Goal: Navigation & Orientation: Find specific page/section

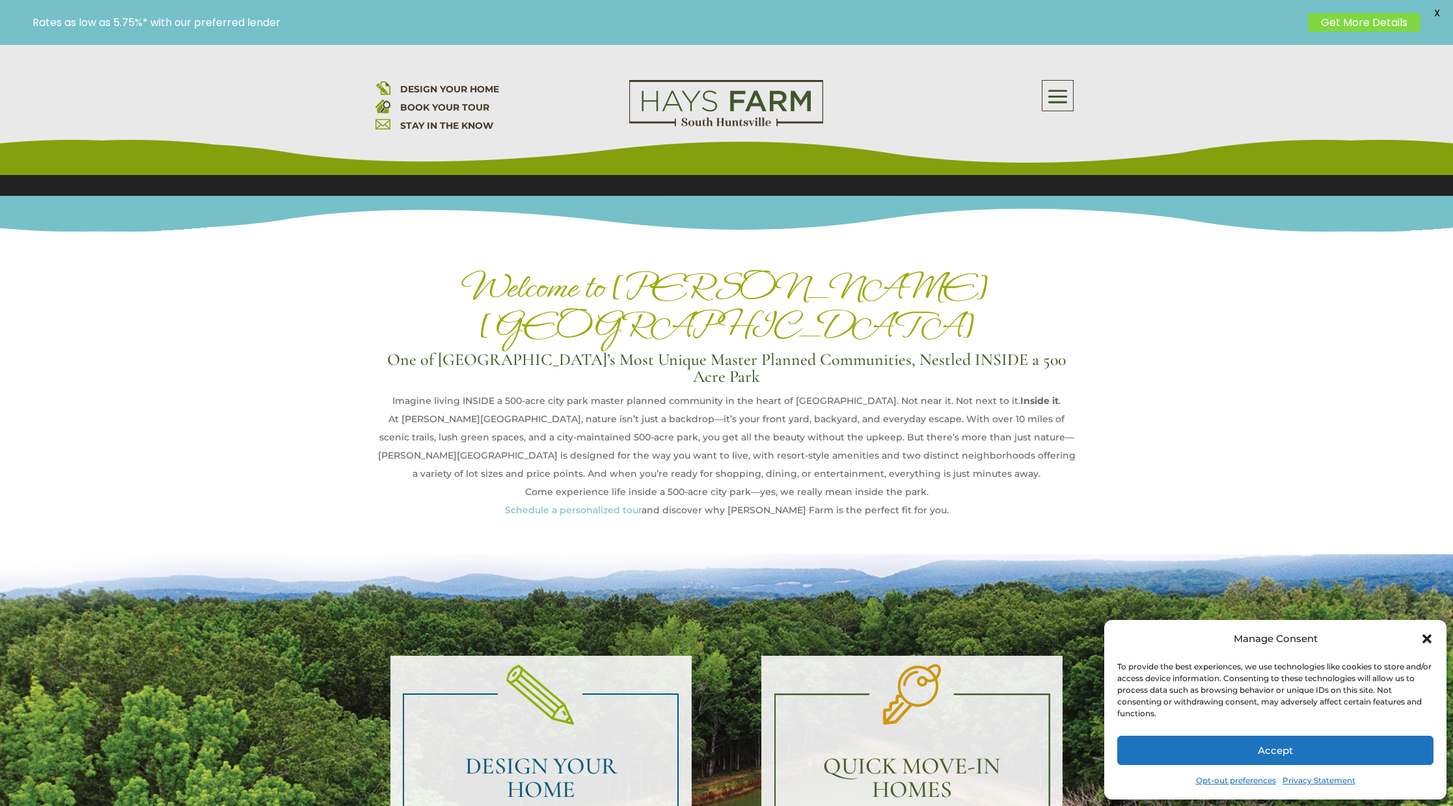
scroll to position [403, 0]
click at [1428, 637] on icon "Close dialog" at bounding box center [1426, 638] width 9 height 9
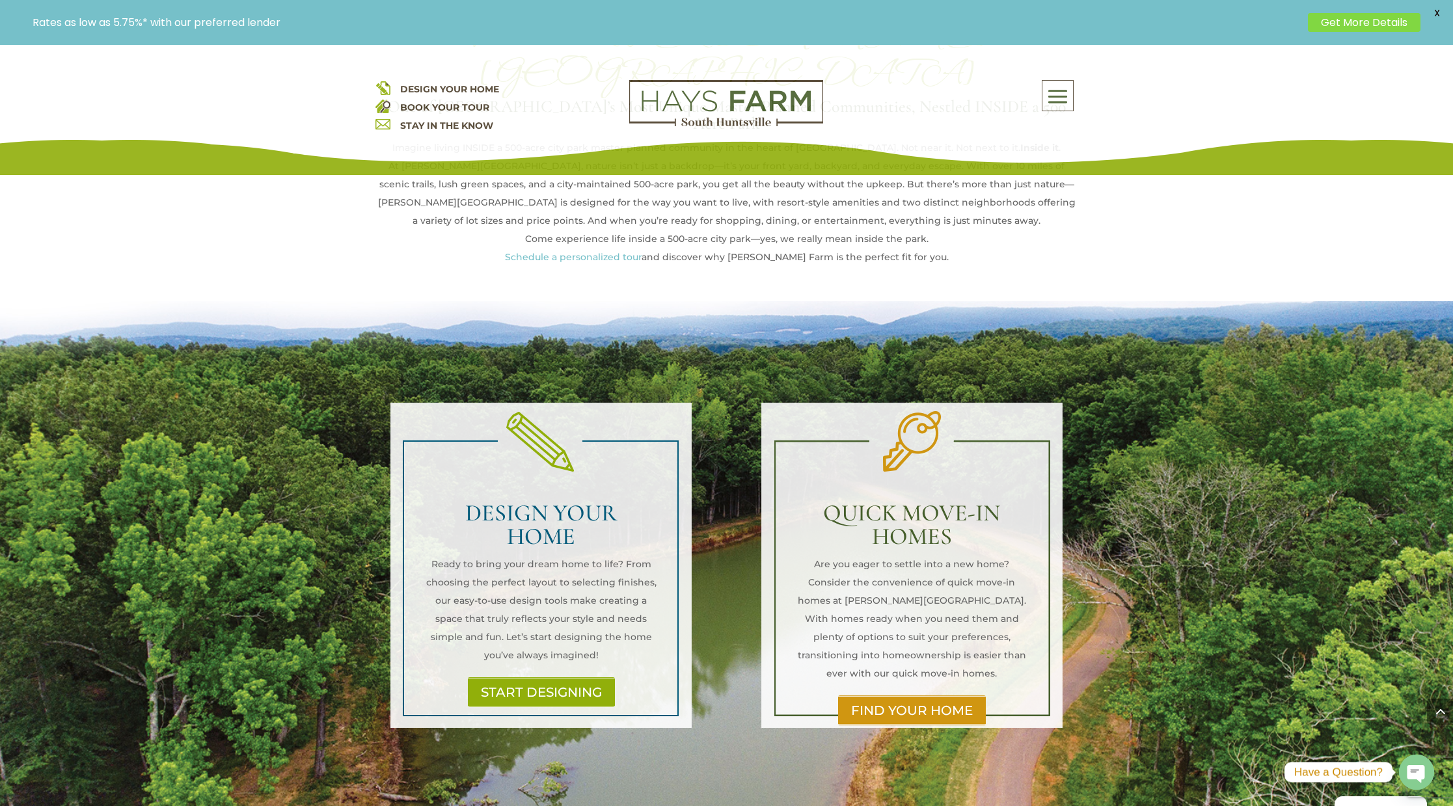
scroll to position [655, 1]
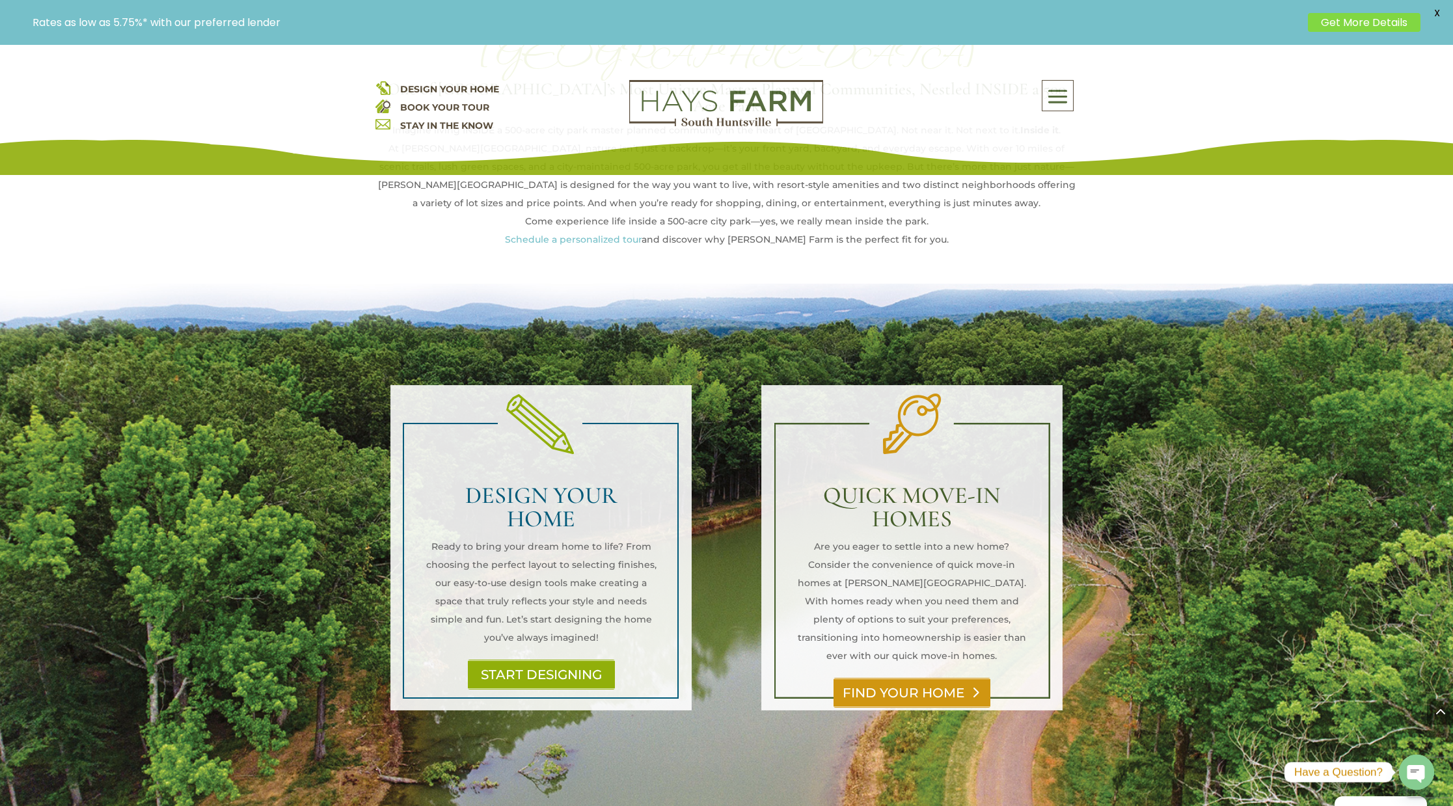
click at [931, 633] on div "QUICK MOVE-IN HOMES Are you eager to settle into a new home? Consider the conve…" at bounding box center [912, 596] width 332 height 325
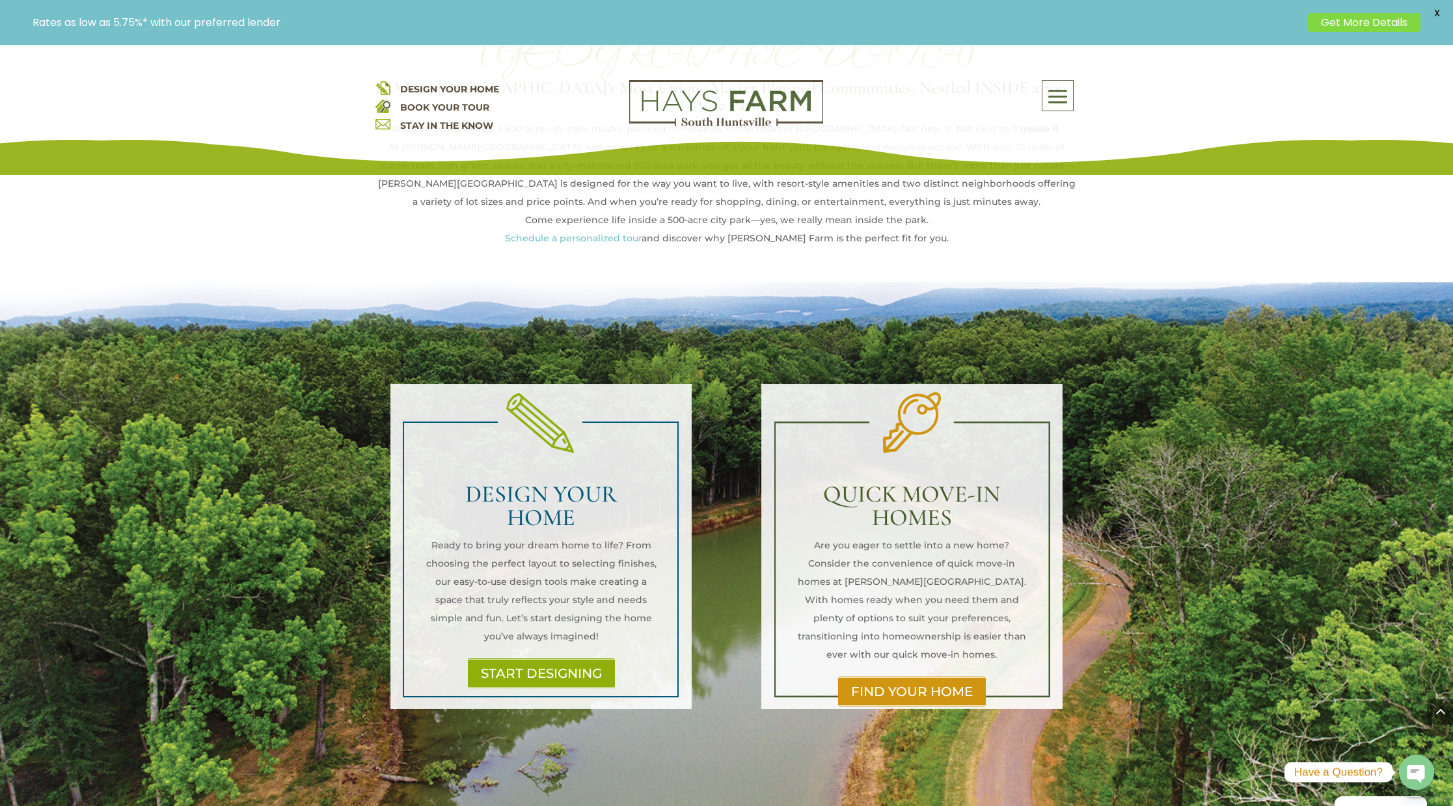
scroll to position [680, 0]
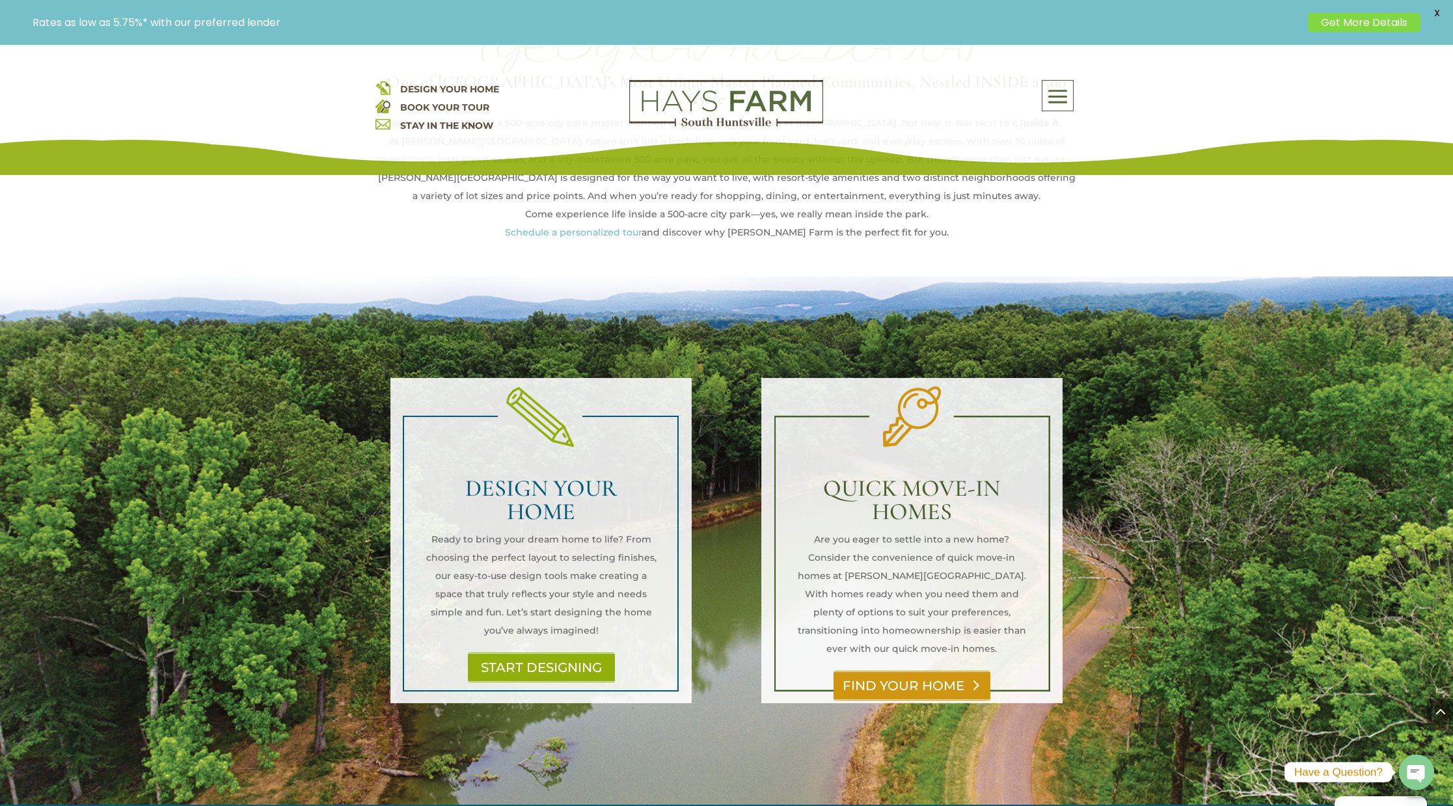
click at [951, 671] on link "FIND YOUR HOME" at bounding box center [912, 686] width 157 height 30
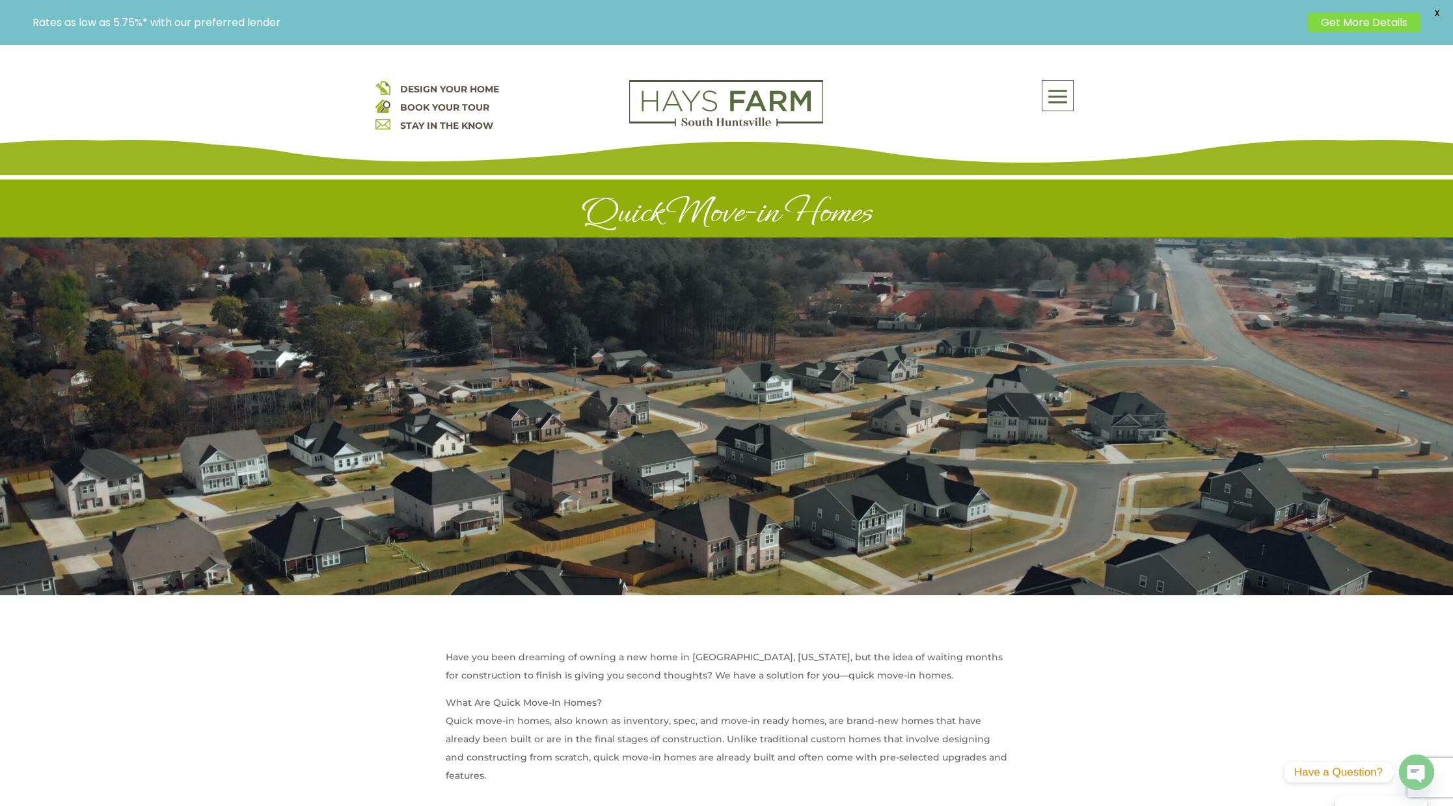
click at [1055, 98] on span at bounding box center [1057, 96] width 31 height 30
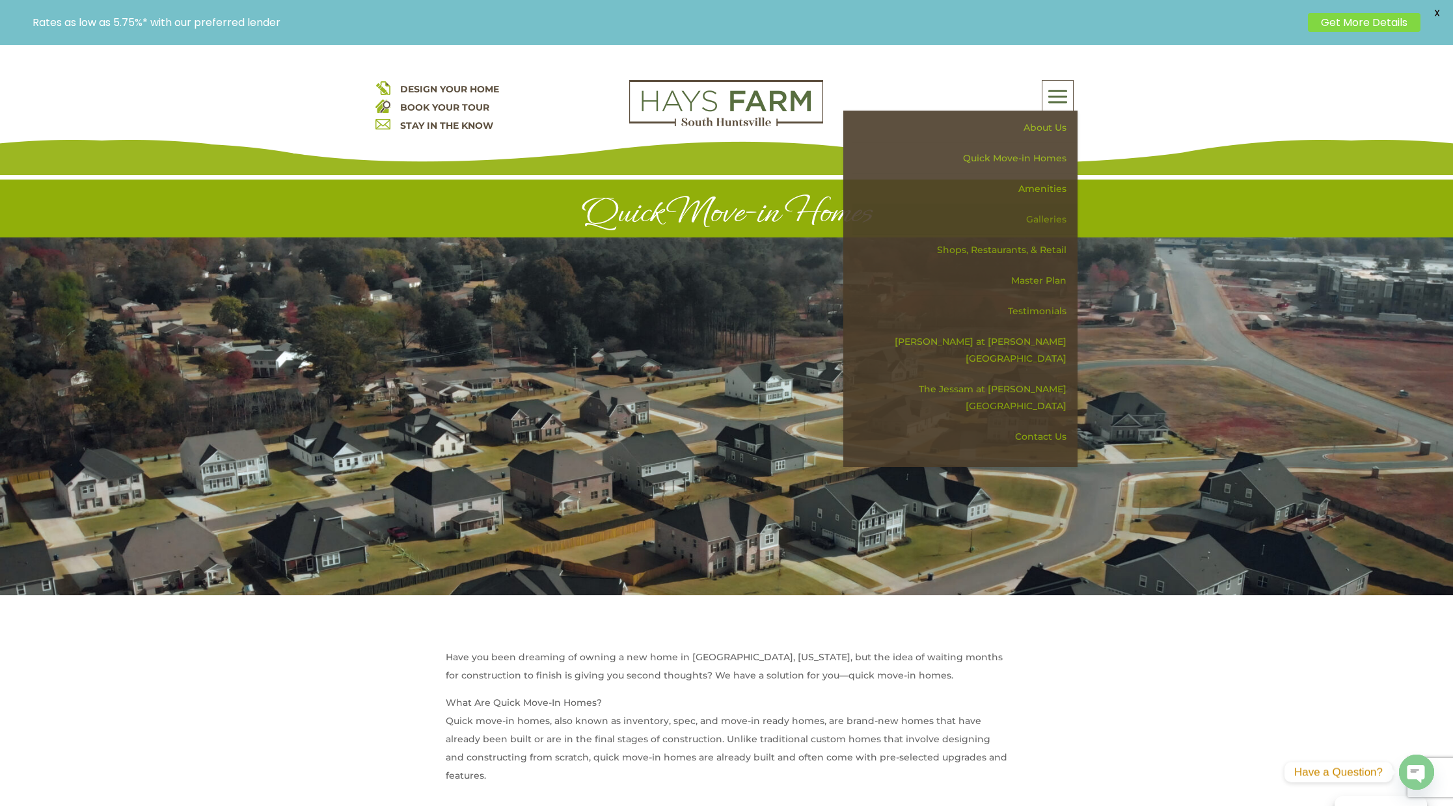
click at [1037, 217] on link "Galleries" at bounding box center [964, 219] width 225 height 31
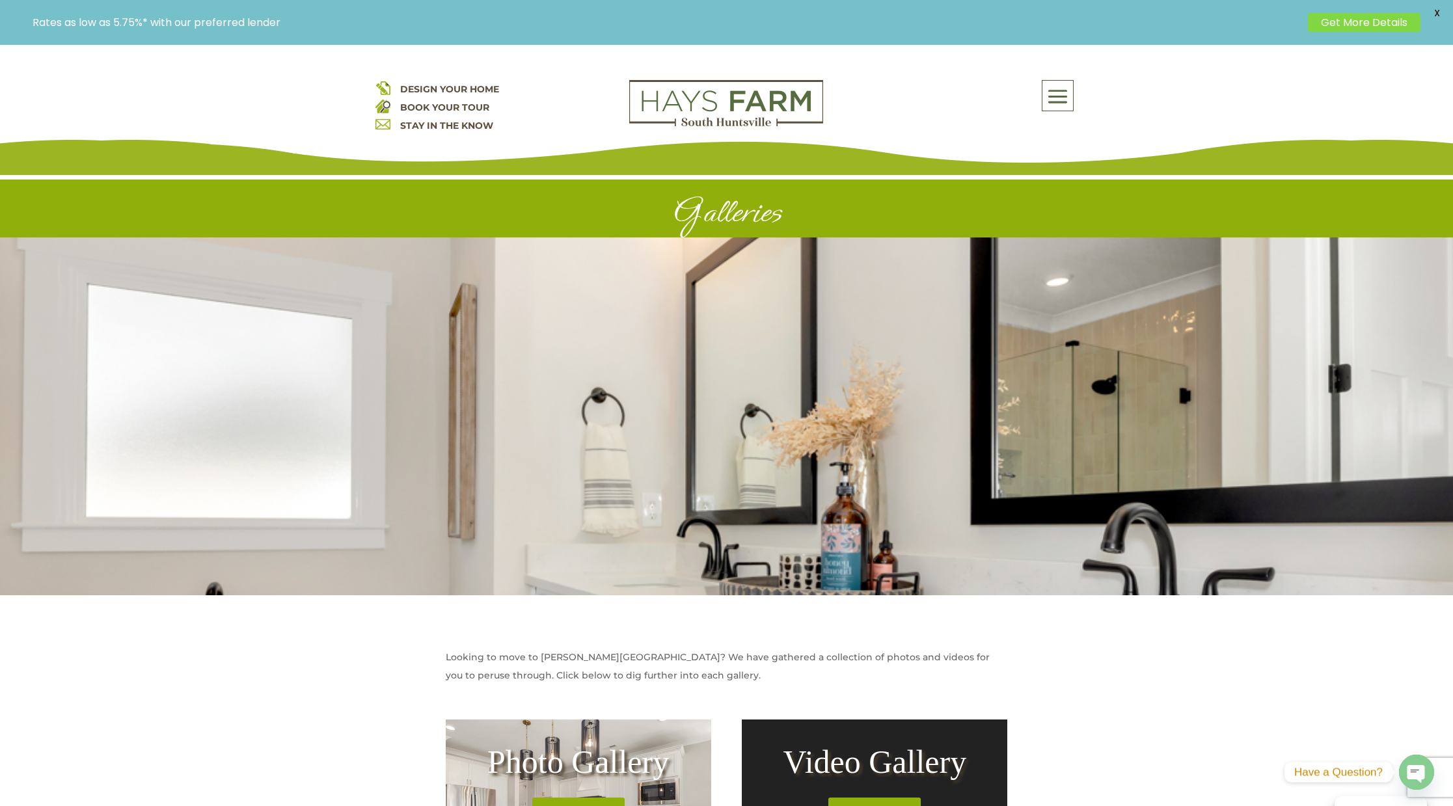
click at [452, 84] on span "DESIGN YOUR HOME" at bounding box center [449, 89] width 99 height 12
